Goal: Browse casually

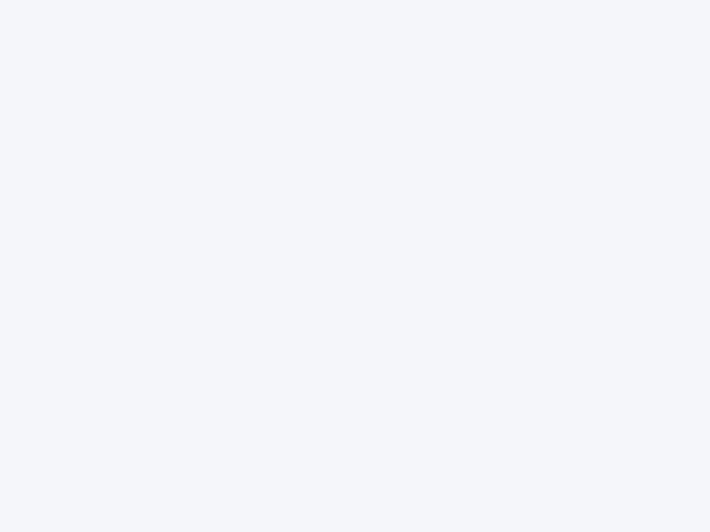
click at [355, 266] on div at bounding box center [355, 266] width 710 height 532
